Goal: Check status: Check status

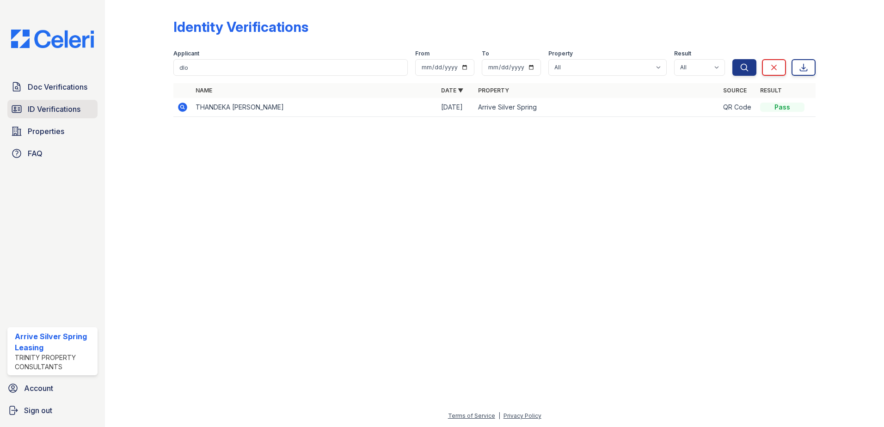
click at [74, 107] on span "ID Verifications" at bounding box center [54, 109] width 53 height 11
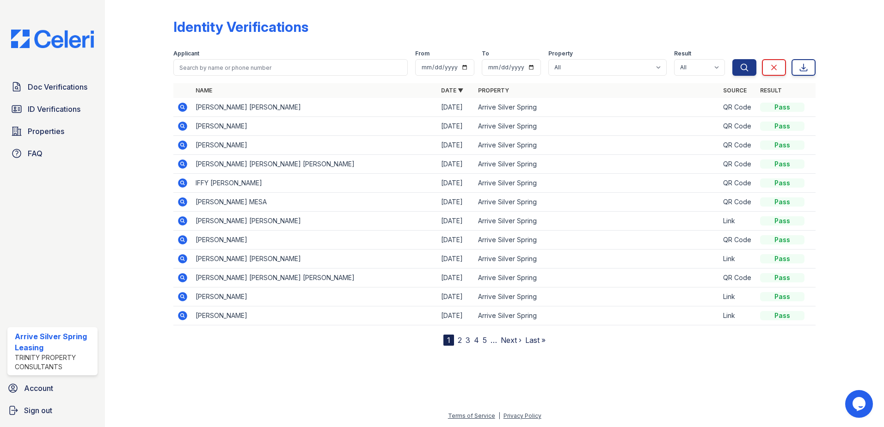
click at [214, 128] on td "[PERSON_NAME]" at bounding box center [315, 126] width 246 height 19
click at [76, 115] on link "ID Verifications" at bounding box center [52, 109] width 90 height 19
click at [38, 108] on span "ID Verifications" at bounding box center [54, 109] width 53 height 11
click at [42, 105] on span "ID Verifications" at bounding box center [54, 109] width 53 height 11
click at [39, 103] on link "ID Verifications" at bounding box center [52, 109] width 90 height 19
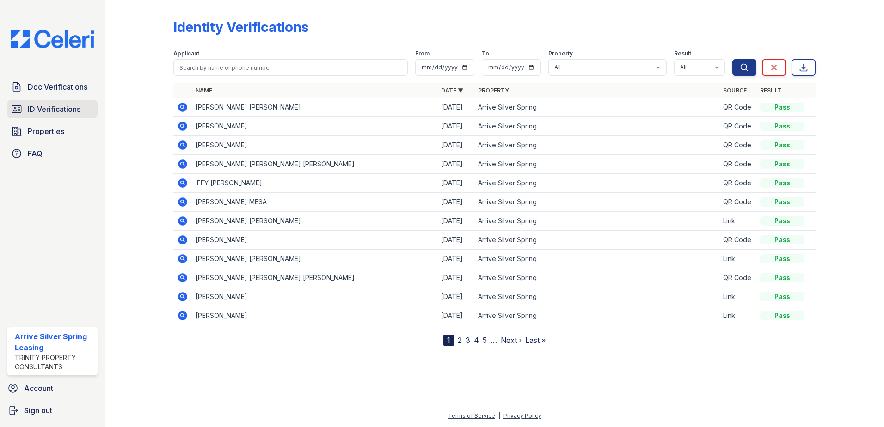
click at [42, 105] on span "ID Verifications" at bounding box center [54, 109] width 53 height 11
drag, startPoint x: 196, startPoint y: 126, endPoint x: 226, endPoint y: 126, distance: 29.6
click at [226, 126] on td "[PERSON_NAME]" at bounding box center [315, 126] width 246 height 19
drag, startPoint x: 226, startPoint y: 126, endPoint x: 216, endPoint y: 130, distance: 10.0
click at [216, 130] on td "[PERSON_NAME]" at bounding box center [315, 126] width 246 height 19
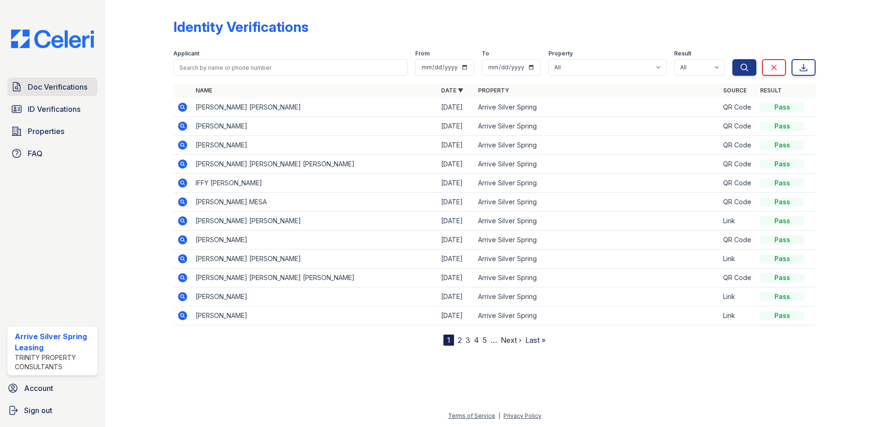
click at [54, 92] on span "Doc Verifications" at bounding box center [58, 86] width 60 height 11
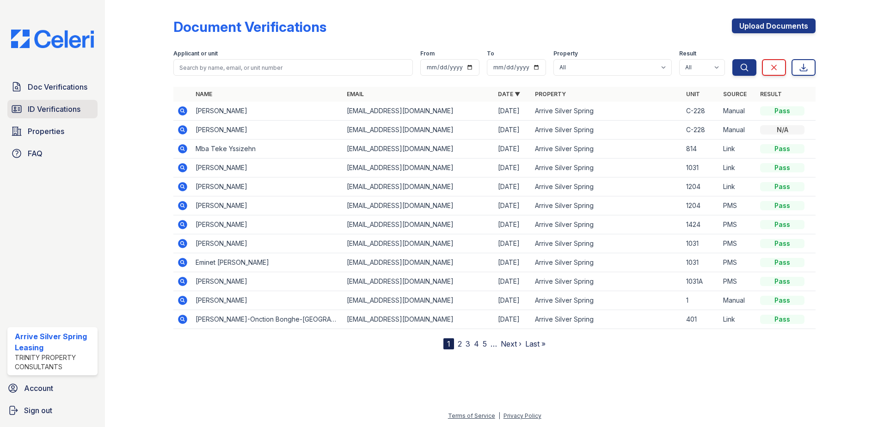
click at [56, 105] on span "ID Verifications" at bounding box center [54, 109] width 53 height 11
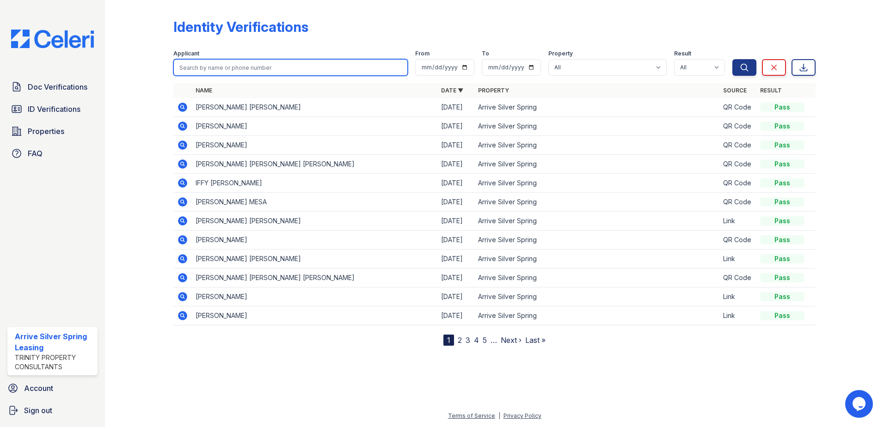
click at [228, 65] on input "search" at bounding box center [290, 67] width 235 height 17
type input "ged"
click at [733, 59] on button "Search" at bounding box center [745, 67] width 24 height 17
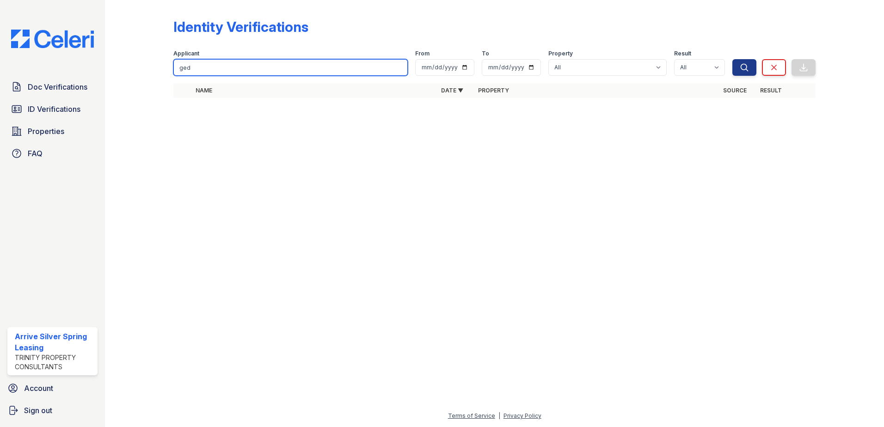
click at [230, 65] on input "ged" at bounding box center [290, 67] width 235 height 17
type input "g"
click at [733, 59] on button "Search" at bounding box center [745, 67] width 24 height 17
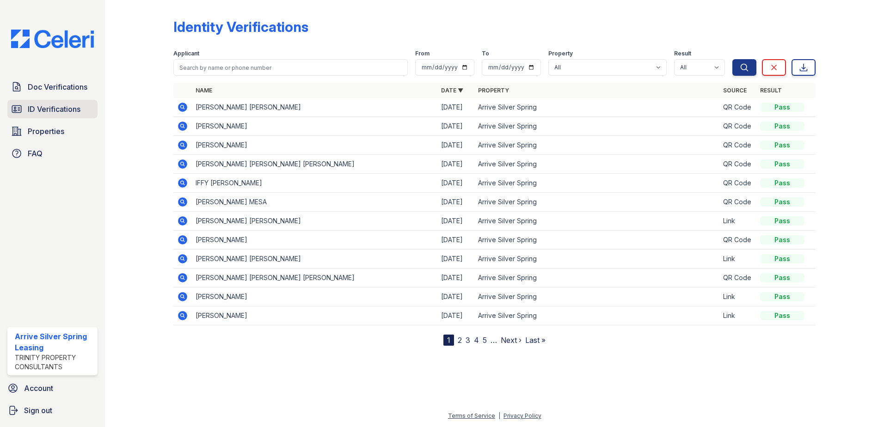
click at [45, 109] on span "ID Verifications" at bounding box center [54, 109] width 53 height 11
